Goal: Navigation & Orientation: Find specific page/section

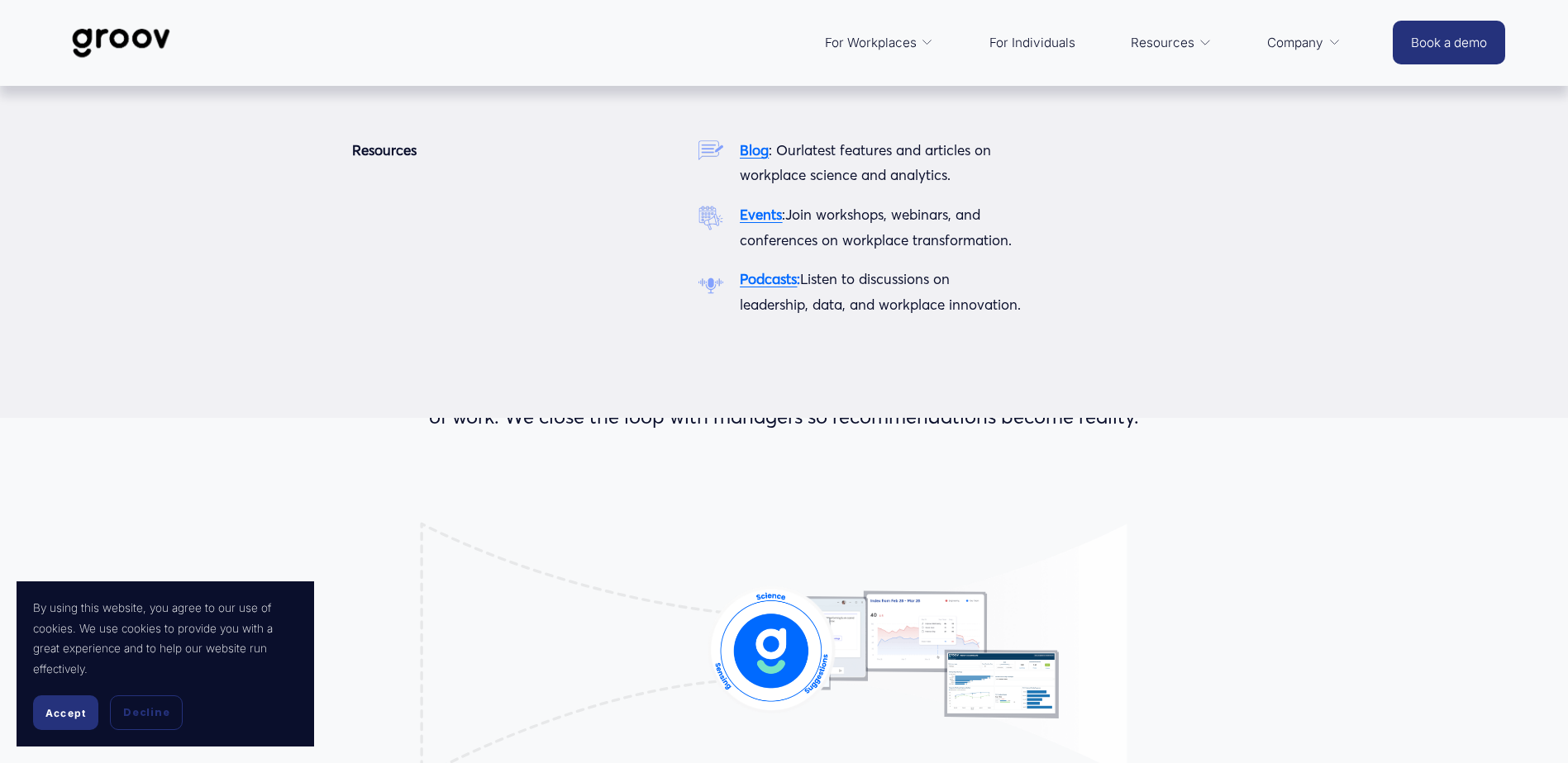
click at [1167, 44] on span "Resources" at bounding box center [1162, 43] width 64 height 24
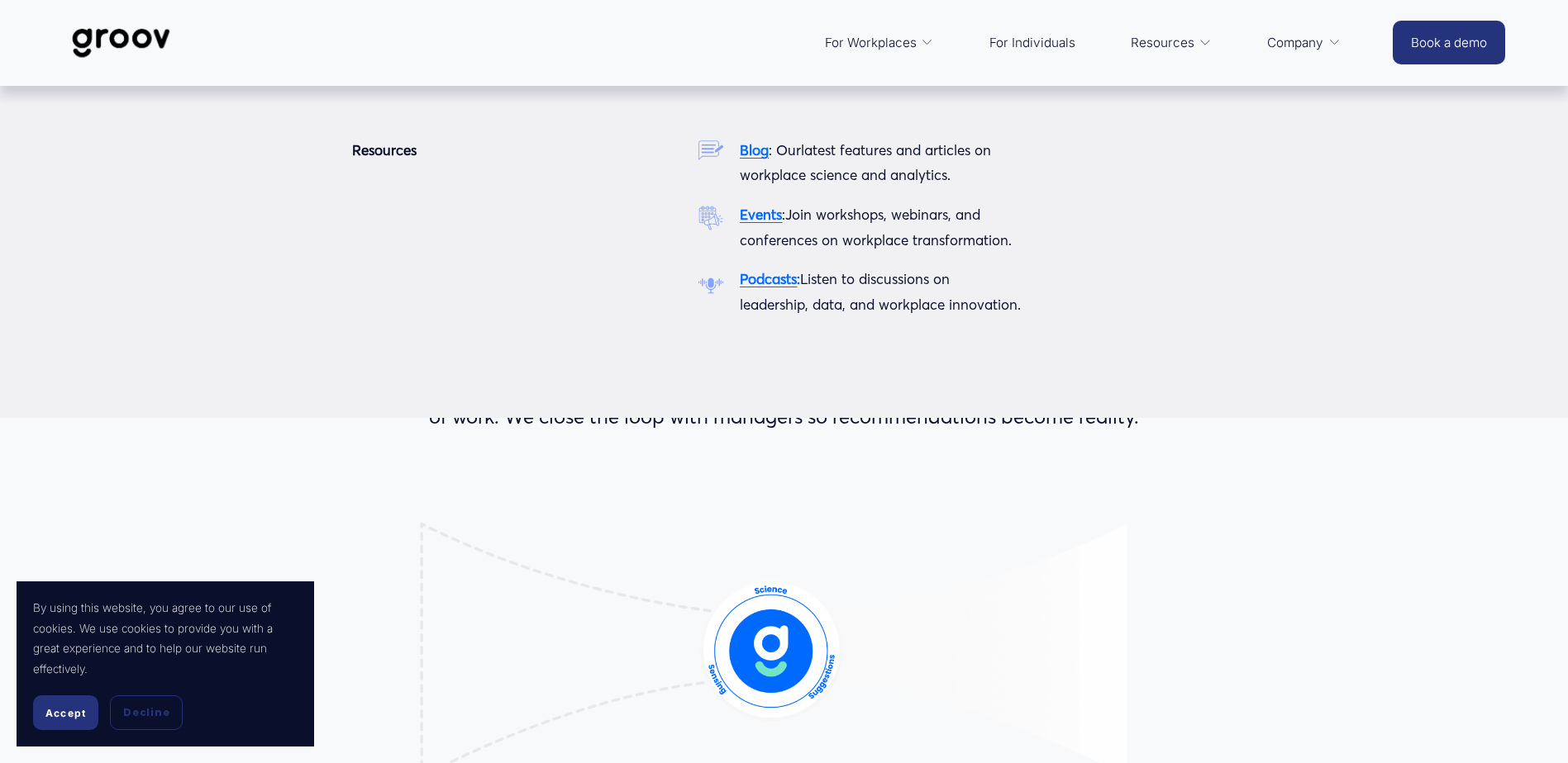
click at [751, 150] on strong "Blog" at bounding box center [754, 150] width 28 height 18
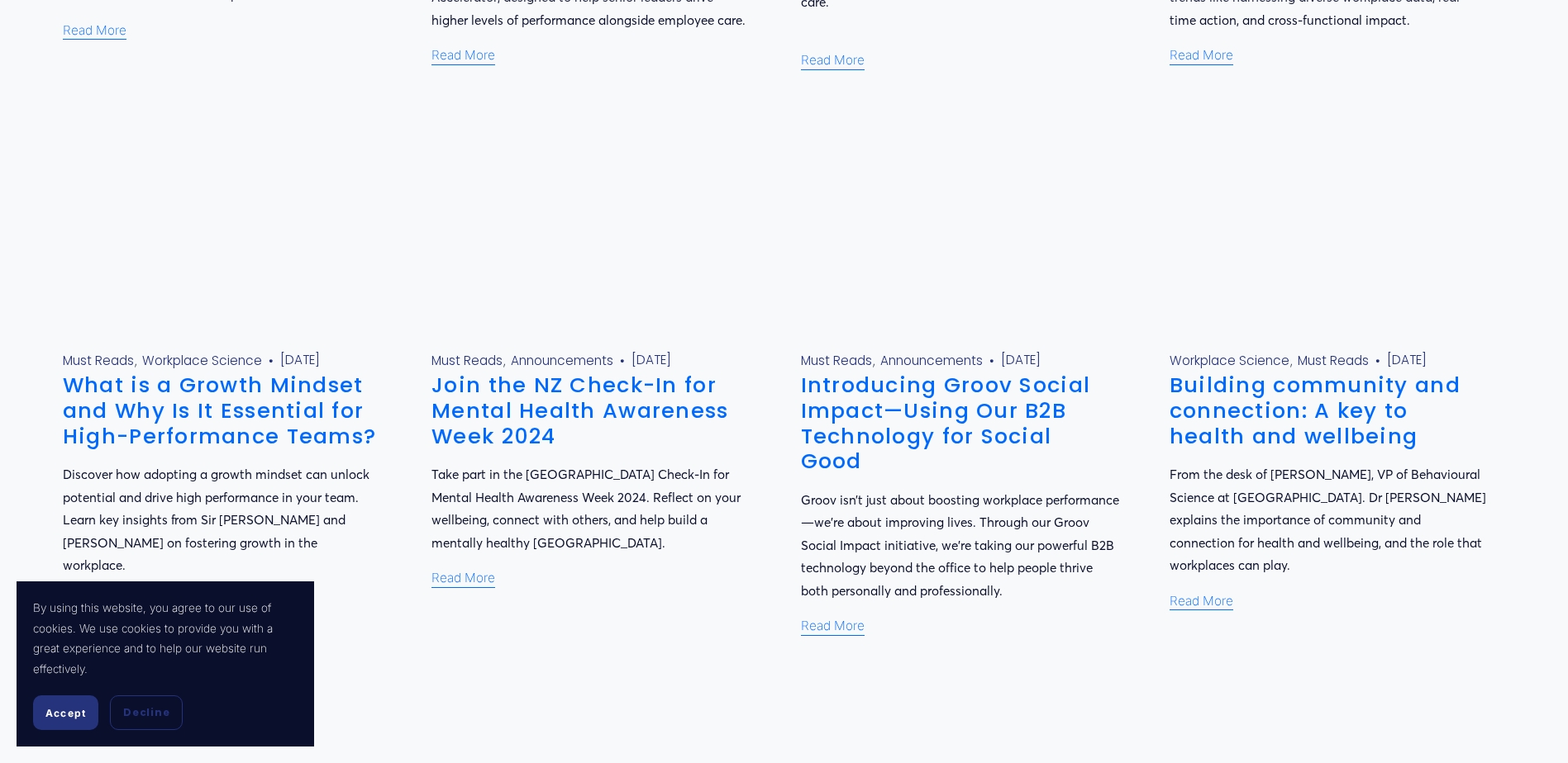
scroll to position [1057, 0]
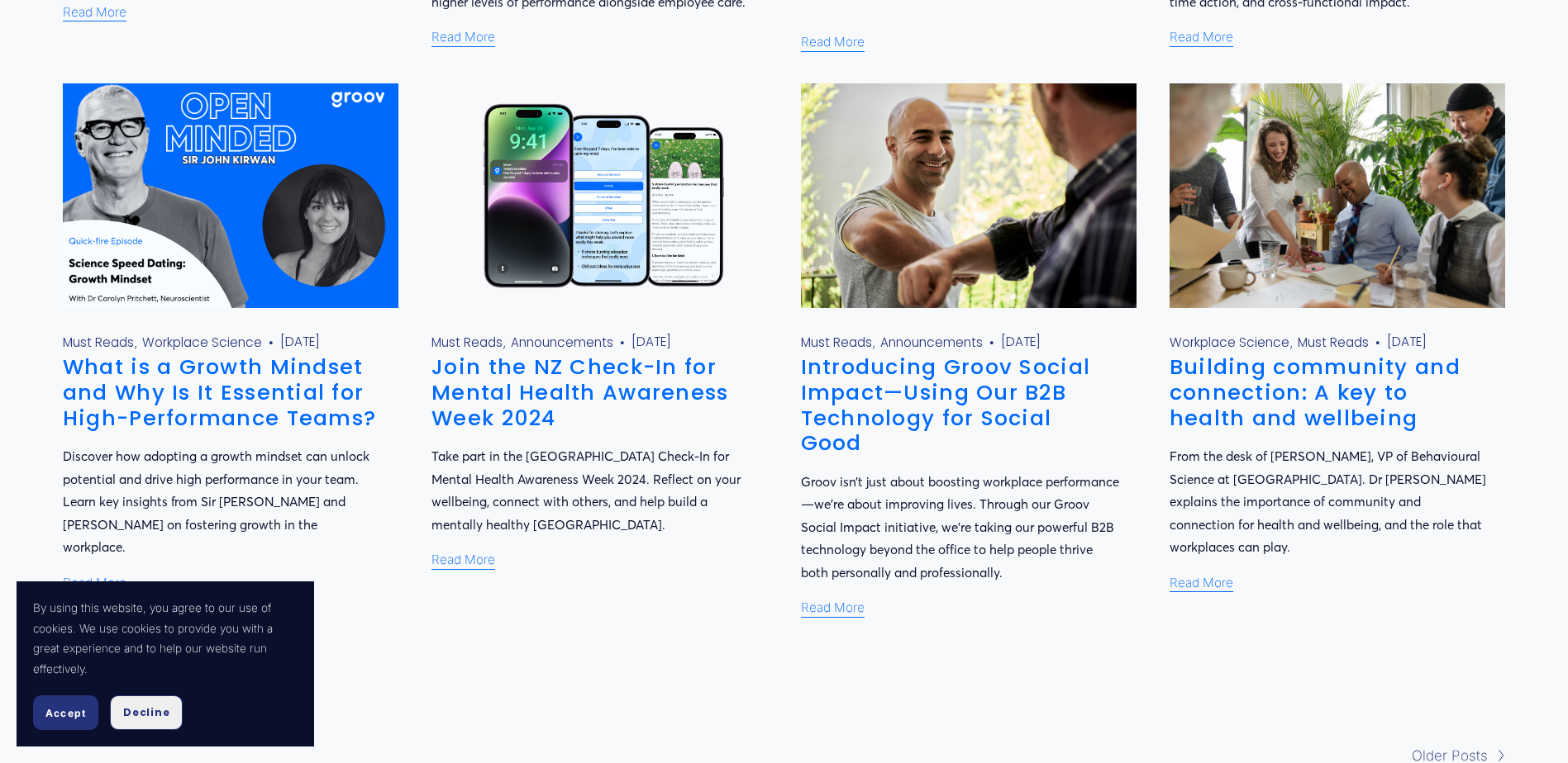
click at [127, 710] on span "Decline" at bounding box center [145, 712] width 46 height 15
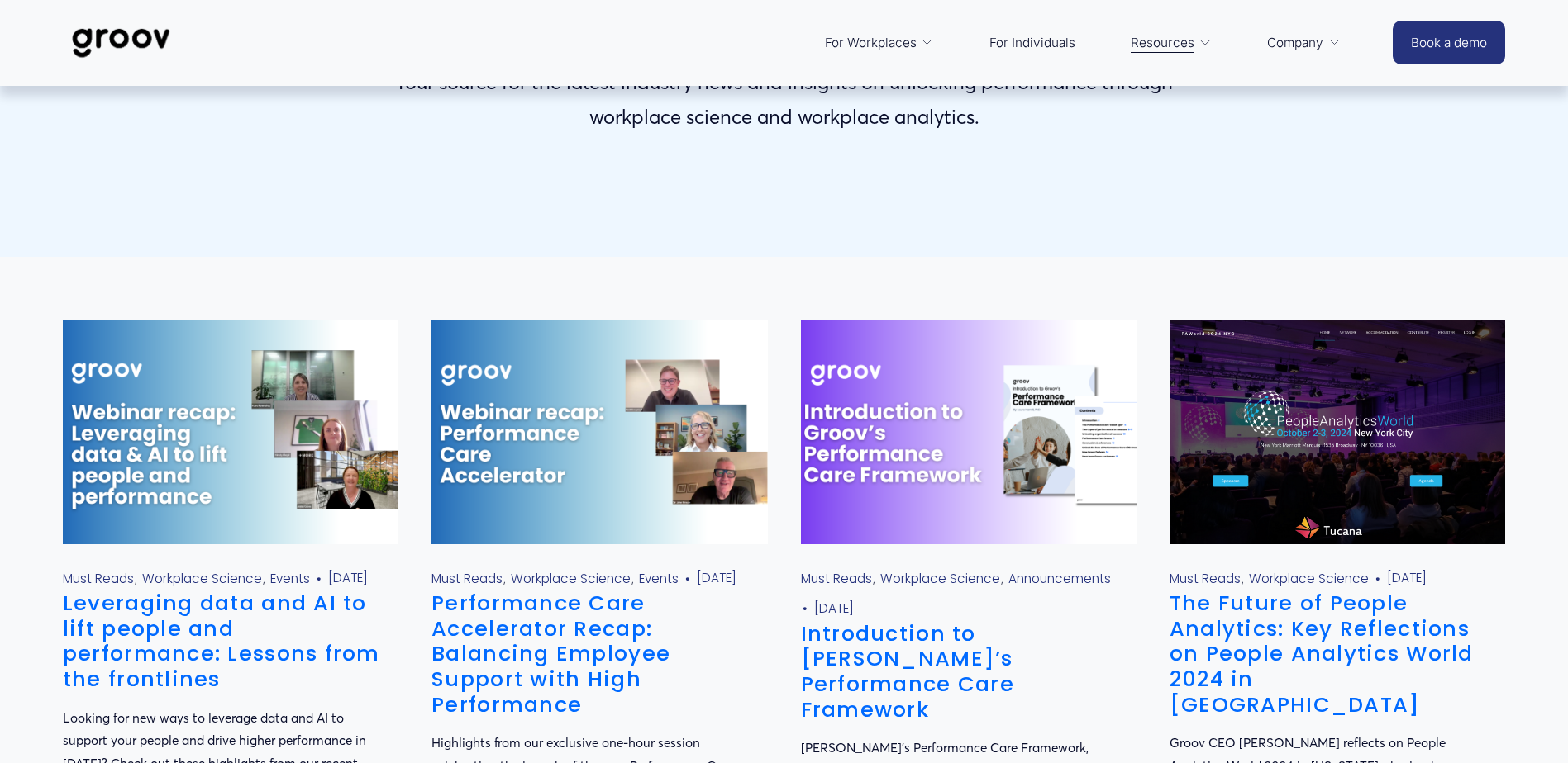
scroll to position [231, 0]
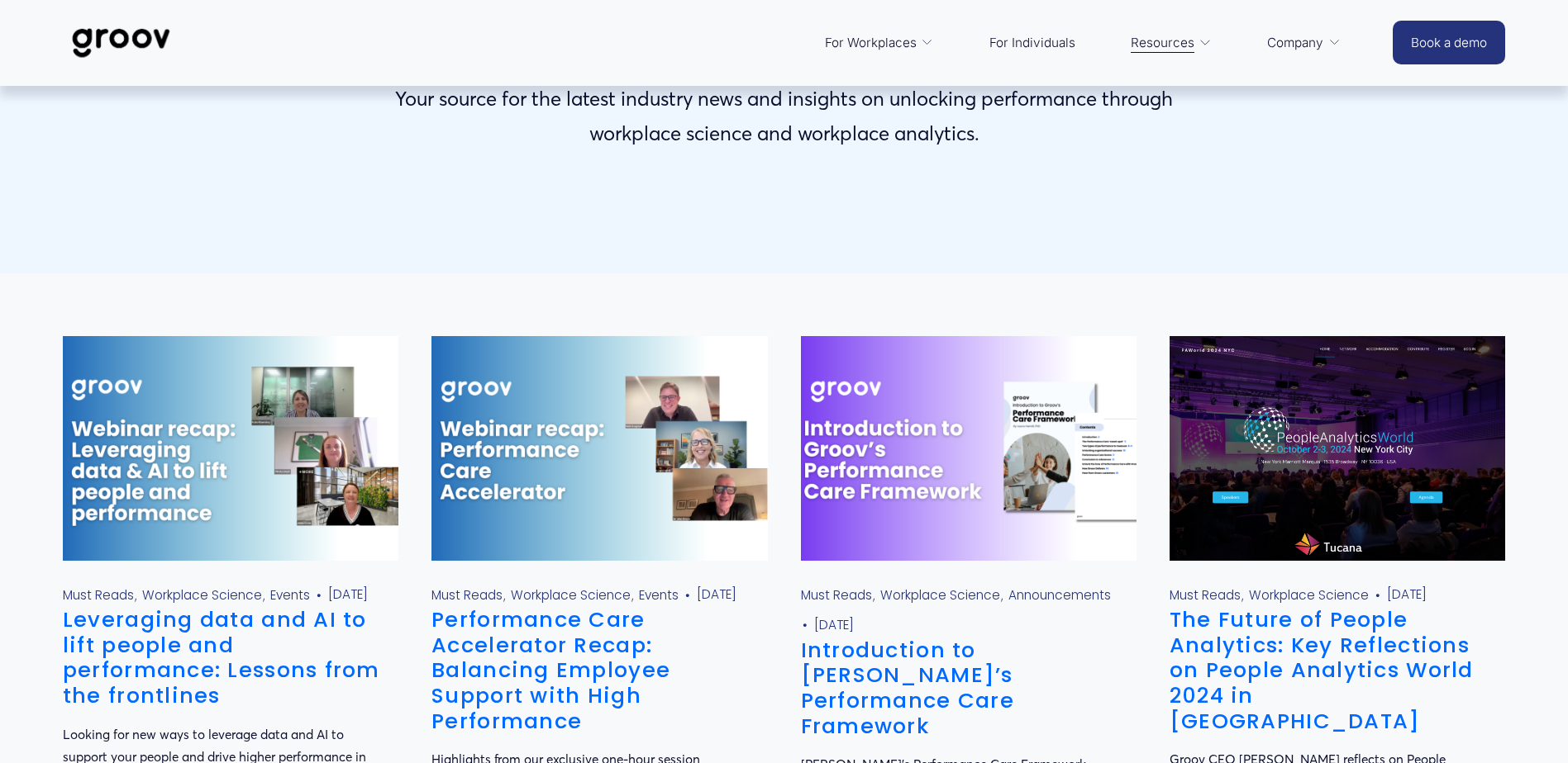
click at [864, 39] on span "For Workplaces" at bounding box center [870, 43] width 91 height 24
click at [0, 0] on span "Platform Overview" at bounding box center [0, 0] width 0 height 0
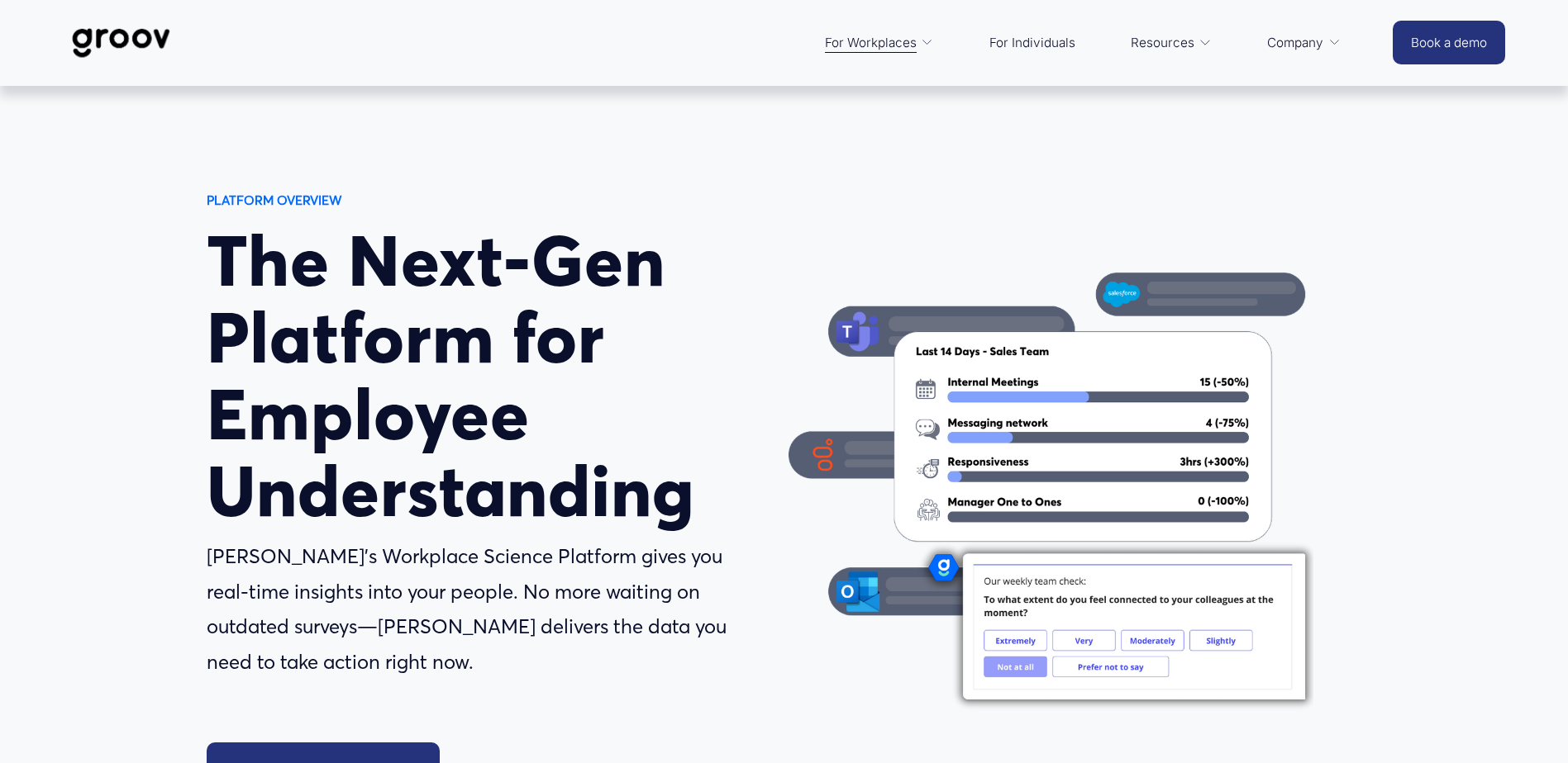
click at [1027, 44] on link "For Individuals" at bounding box center [1033, 43] width 102 height 39
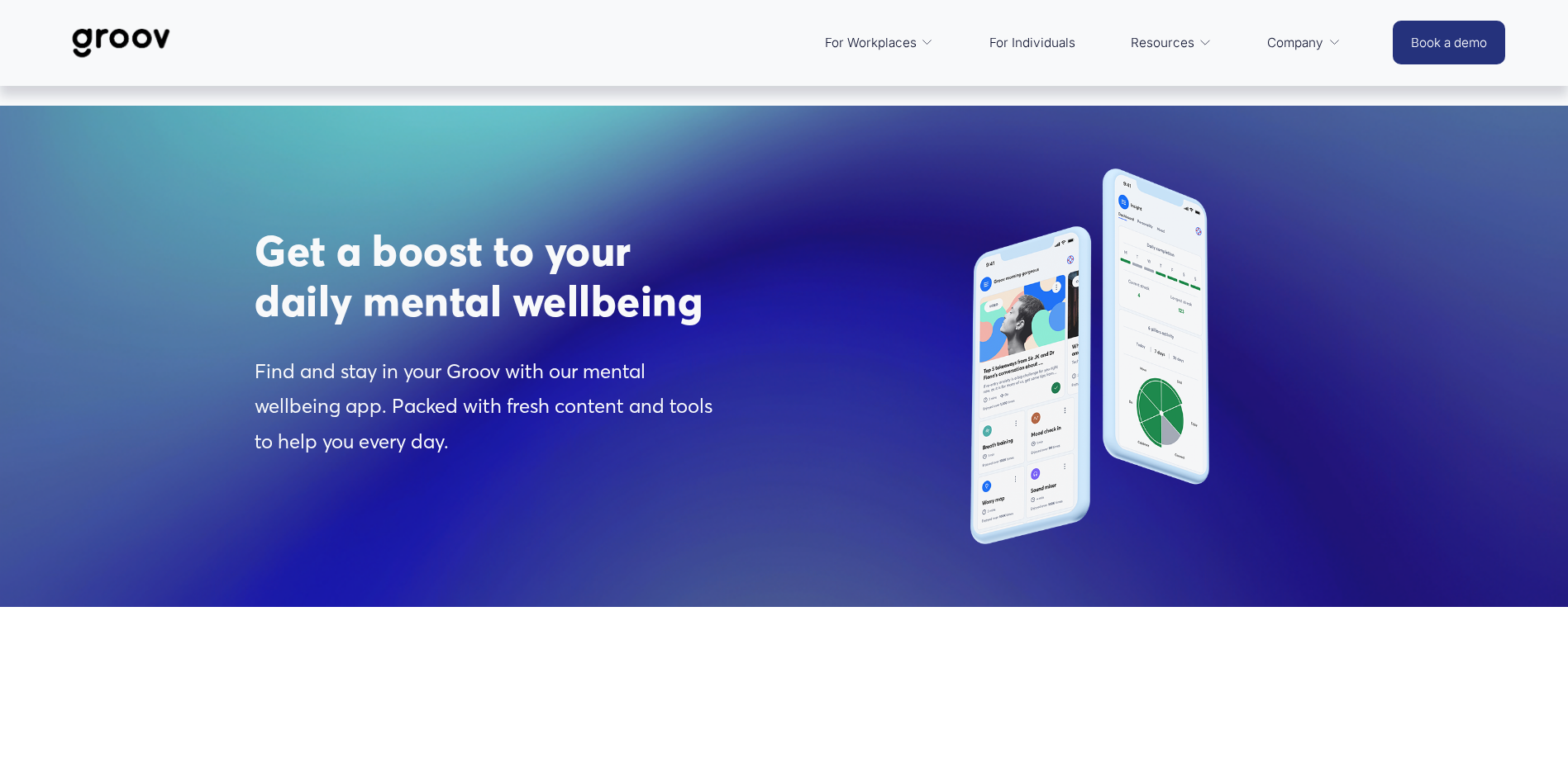
scroll to position [1851, 0]
